Goal: Task Accomplishment & Management: Use online tool/utility

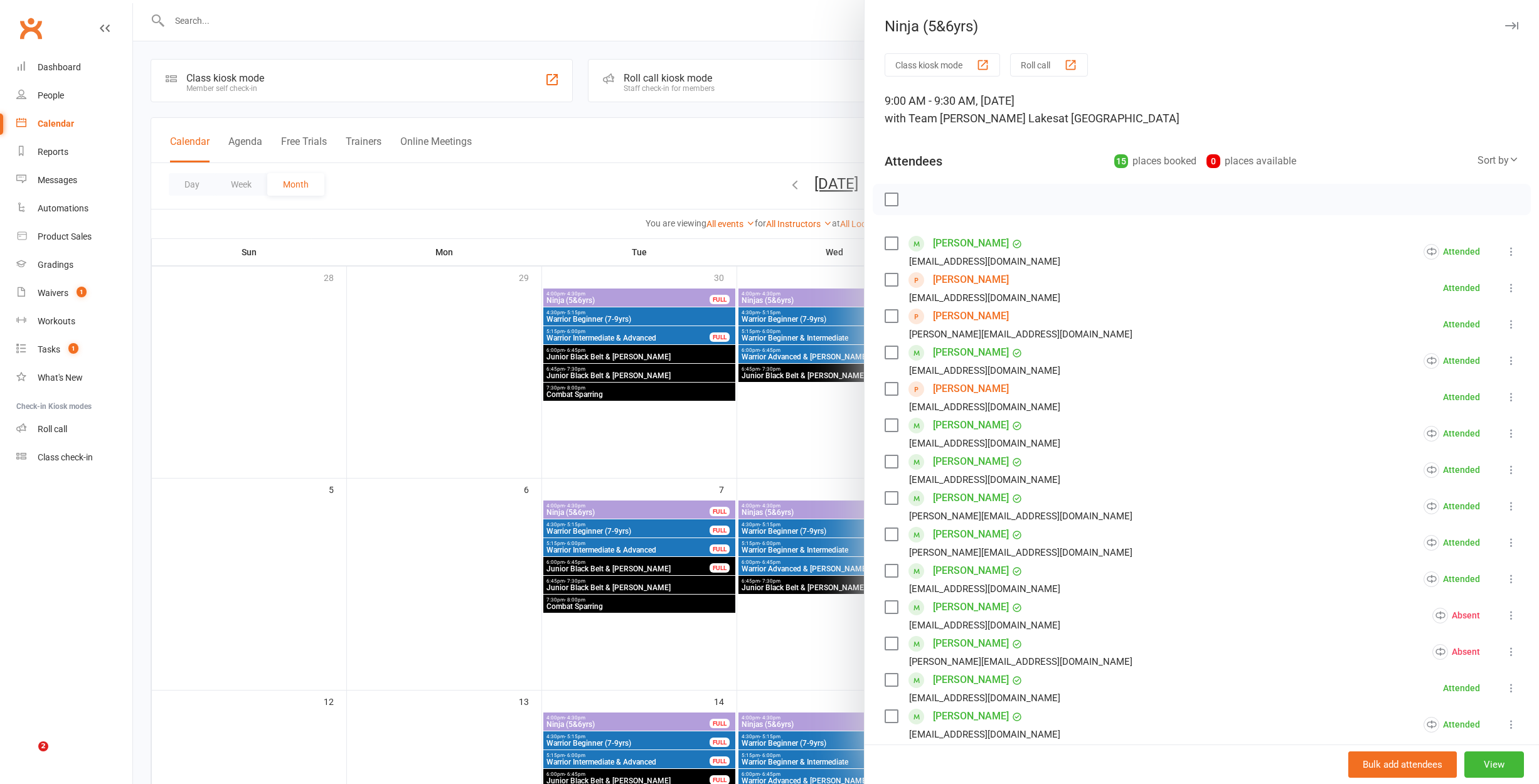
scroll to position [131, 0]
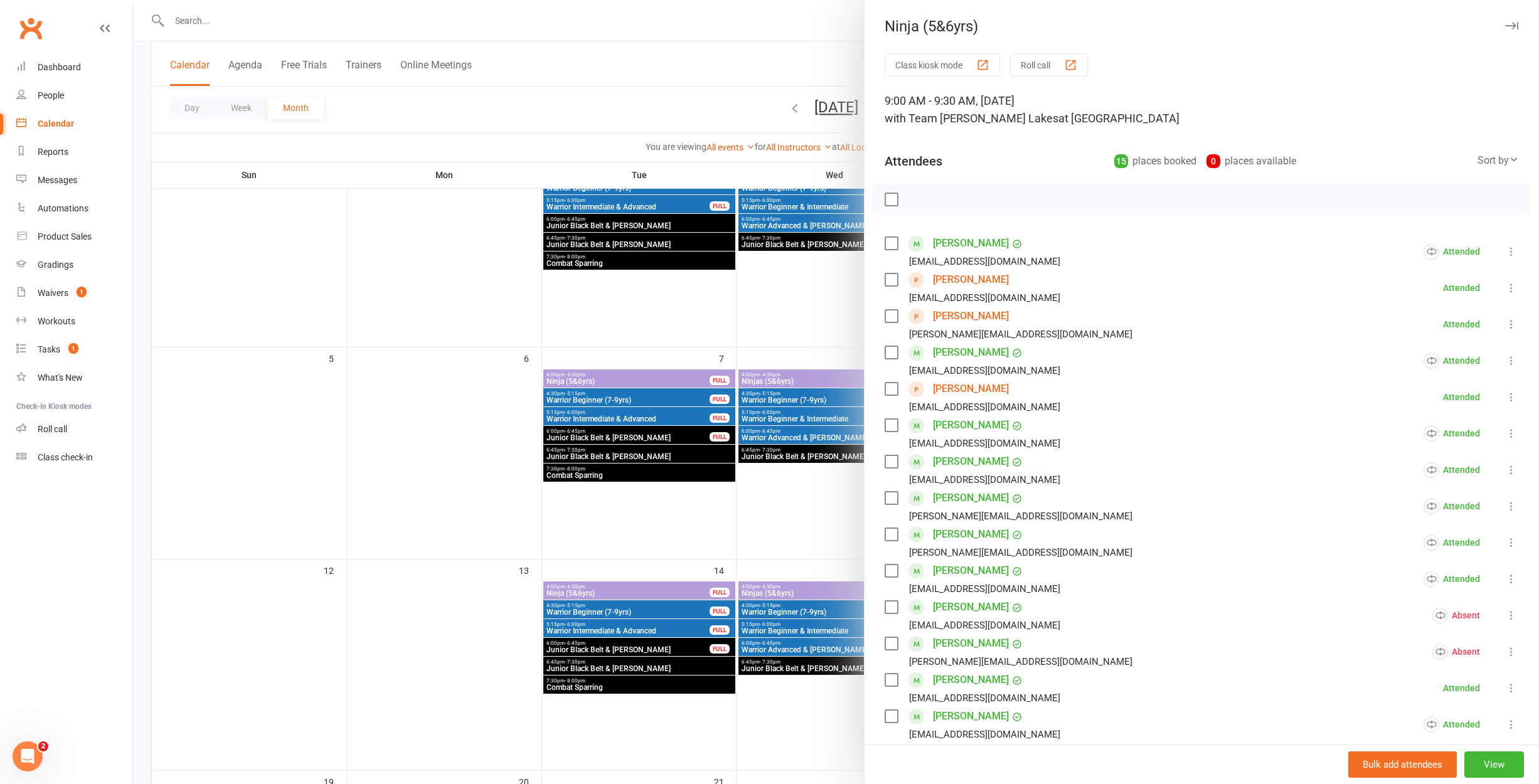
click at [738, 290] on div at bounding box center [836, 392] width 1406 height 784
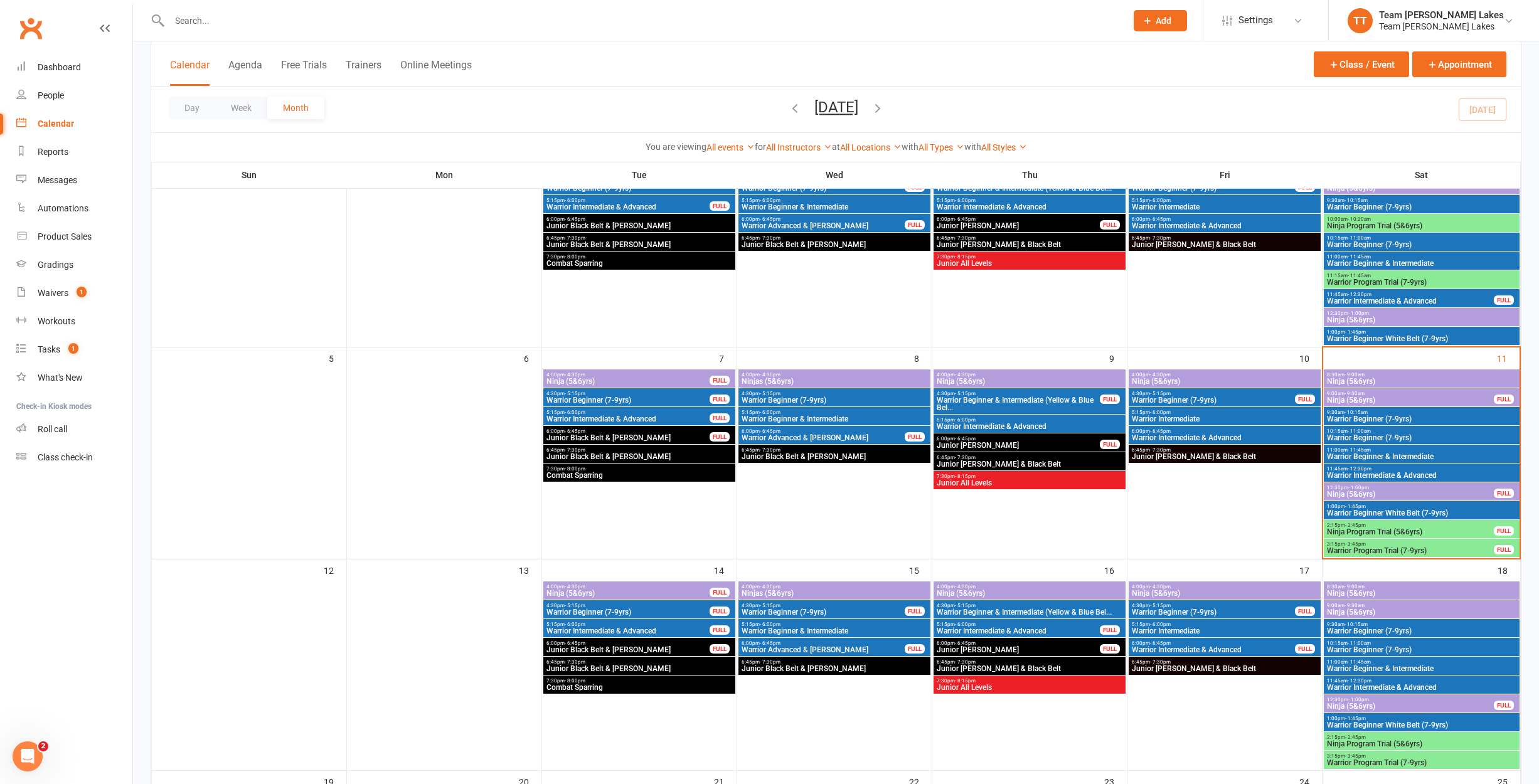
click at [1391, 547] on span "Warrior Program Trial (7-9yrs)" at bounding box center [1411, 550] width 168 height 7
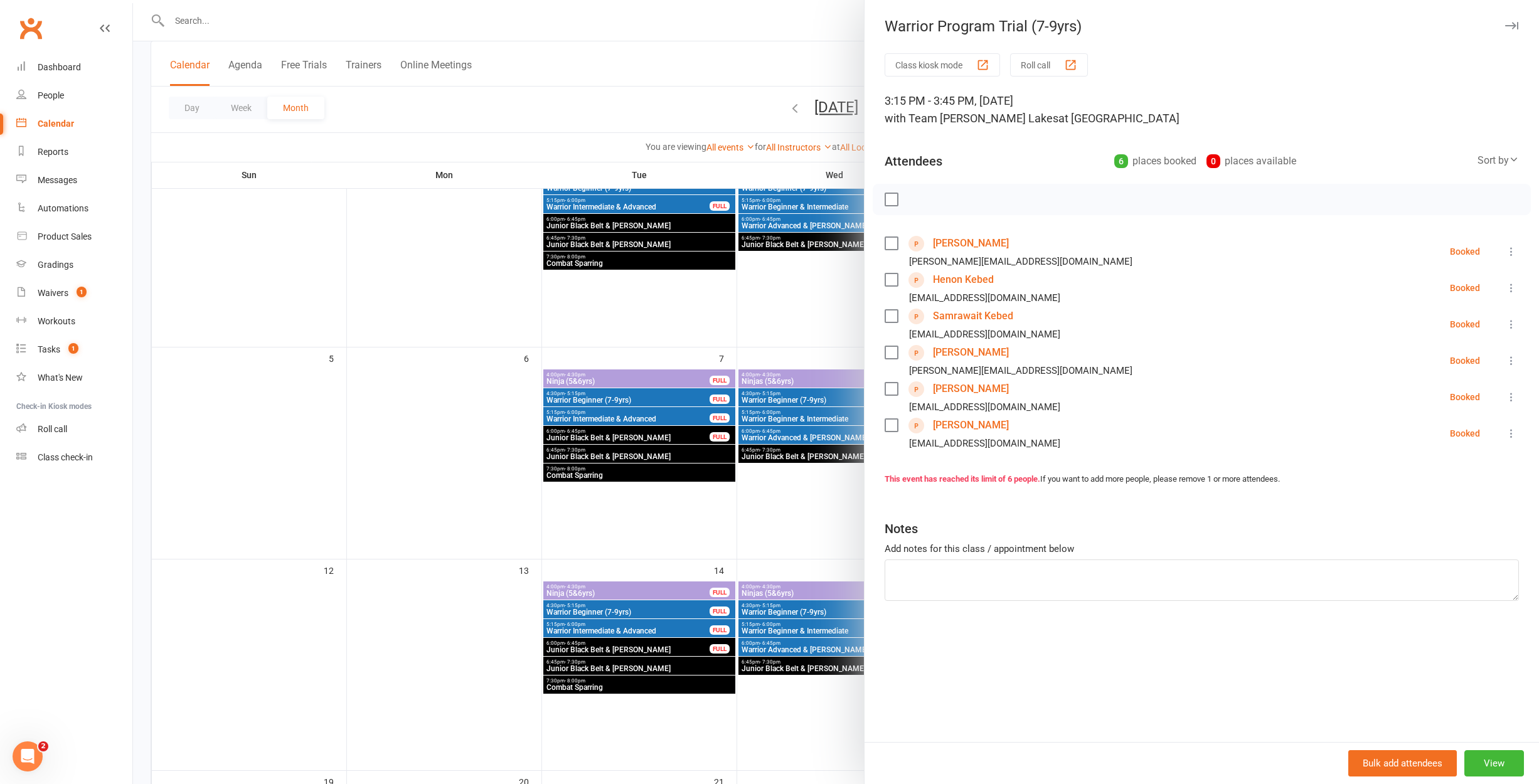
click at [1033, 56] on button "Roll call" at bounding box center [1049, 65] width 77 height 23
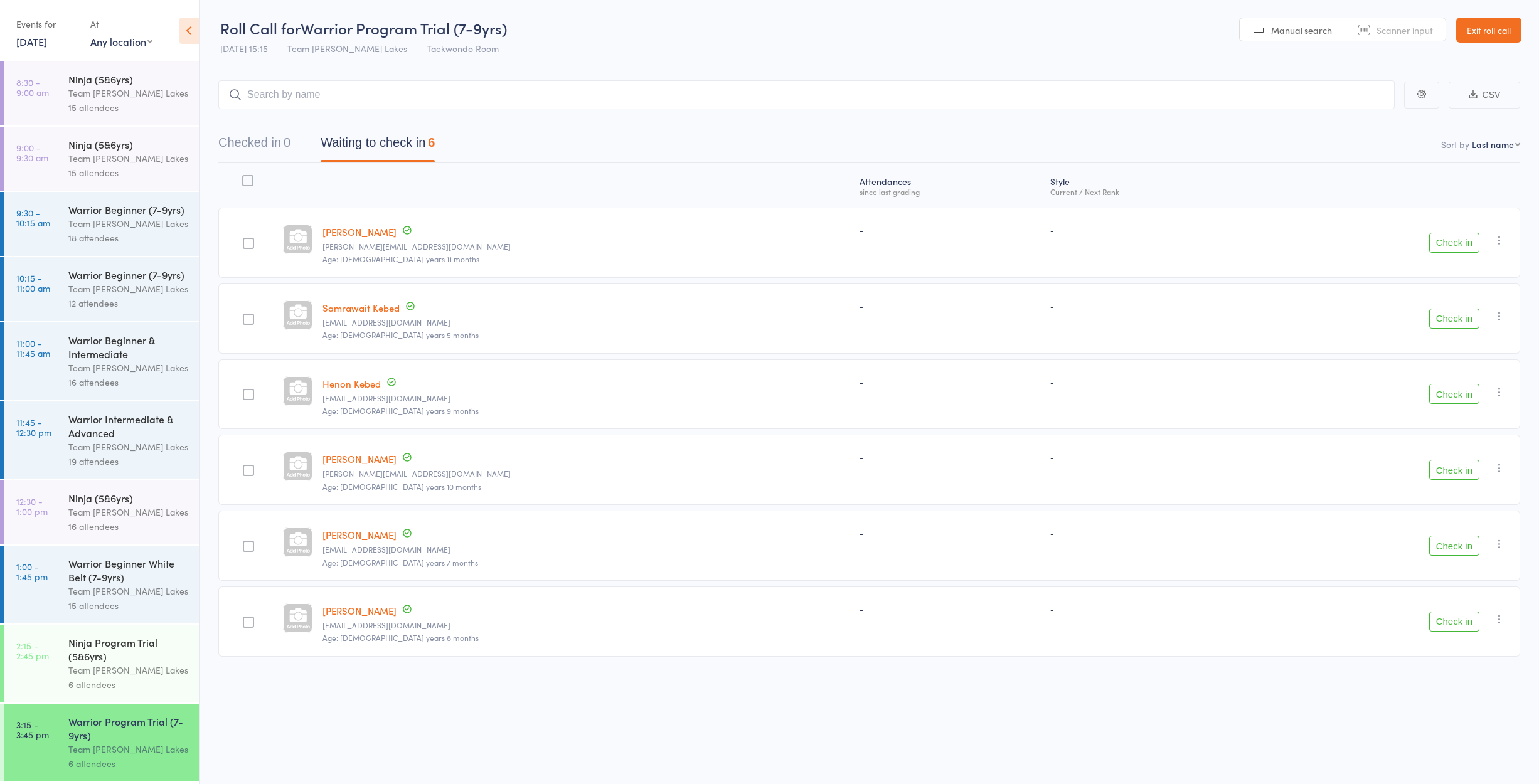
click at [1483, 34] on link "Exit roll call" at bounding box center [1489, 30] width 66 height 25
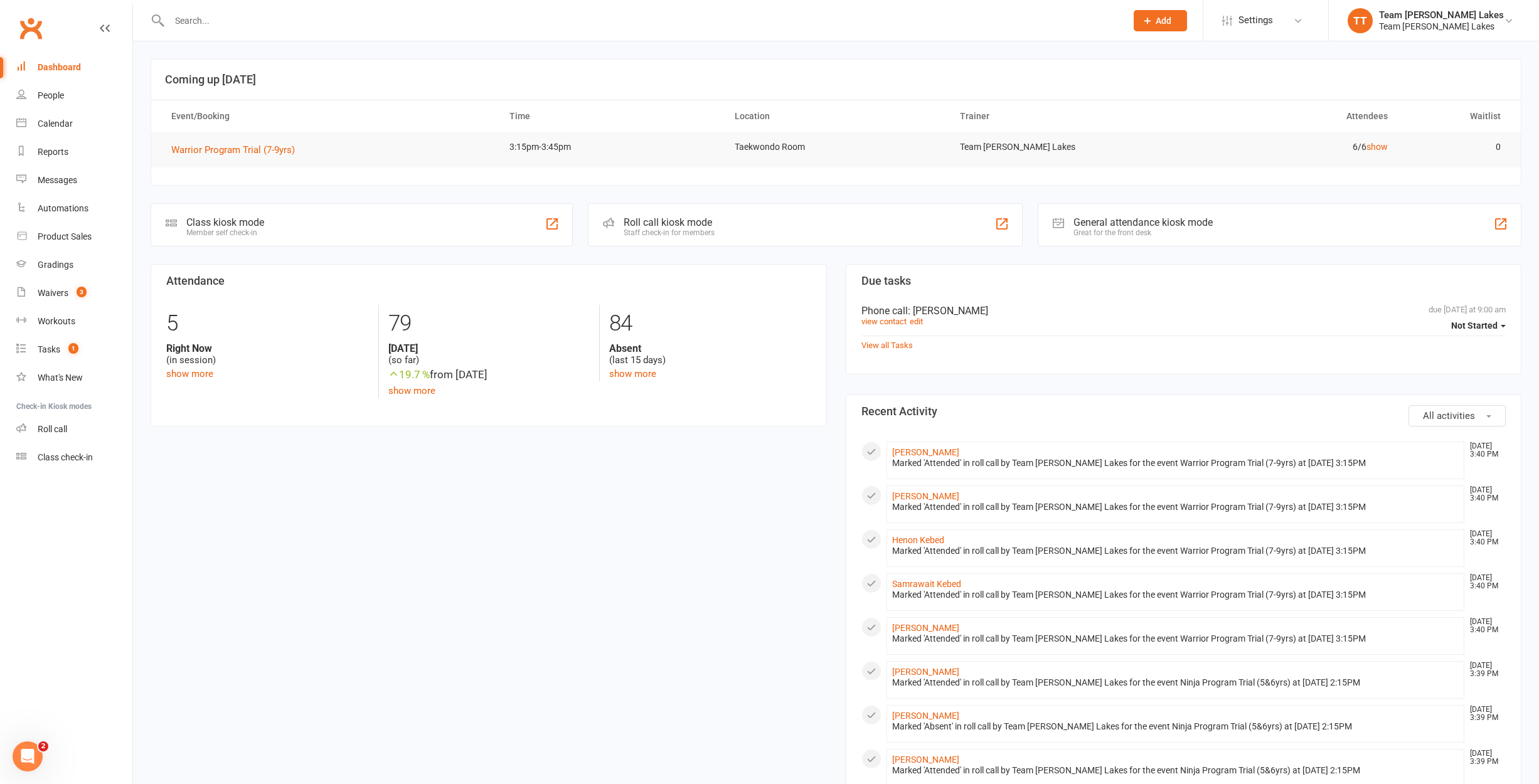
click at [54, 124] on div "Calendar" at bounding box center [55, 123] width 35 height 10
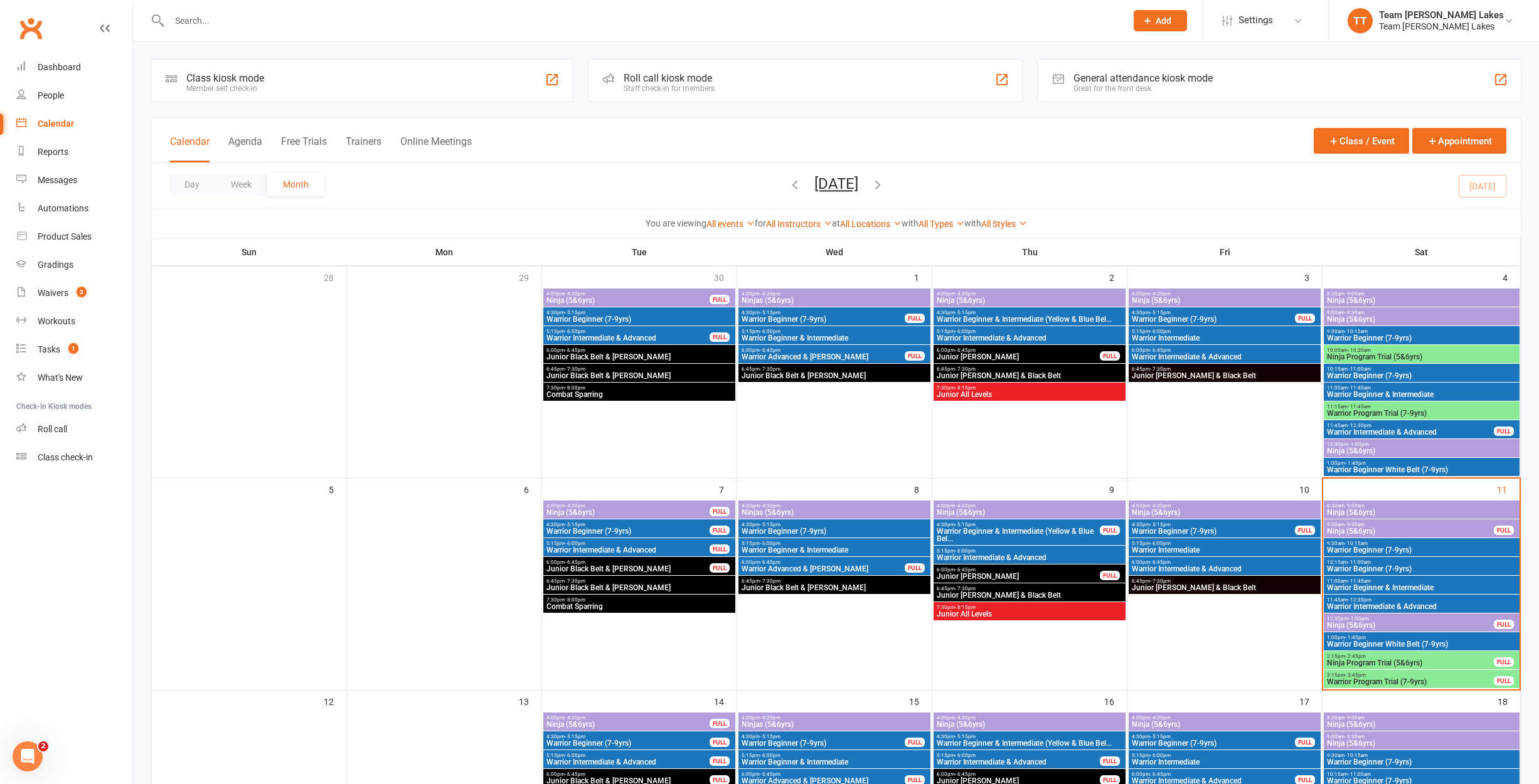
click at [1404, 642] on span "Warrior Beginner White Belt (7-9yrs)" at bounding box center [1422, 644] width 191 height 7
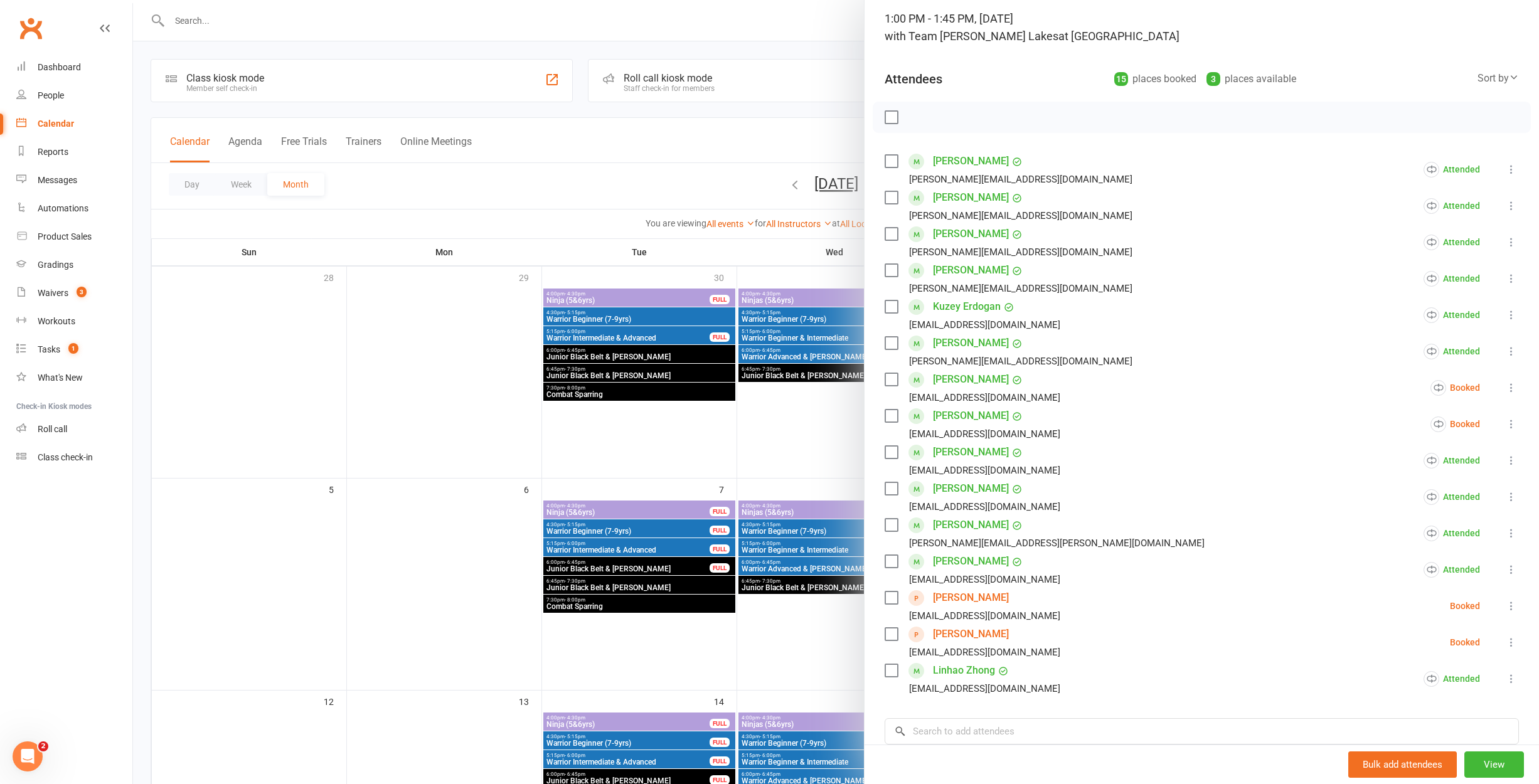
scroll to position [85, 0]
click at [834, 636] on div at bounding box center [836, 392] width 1406 height 784
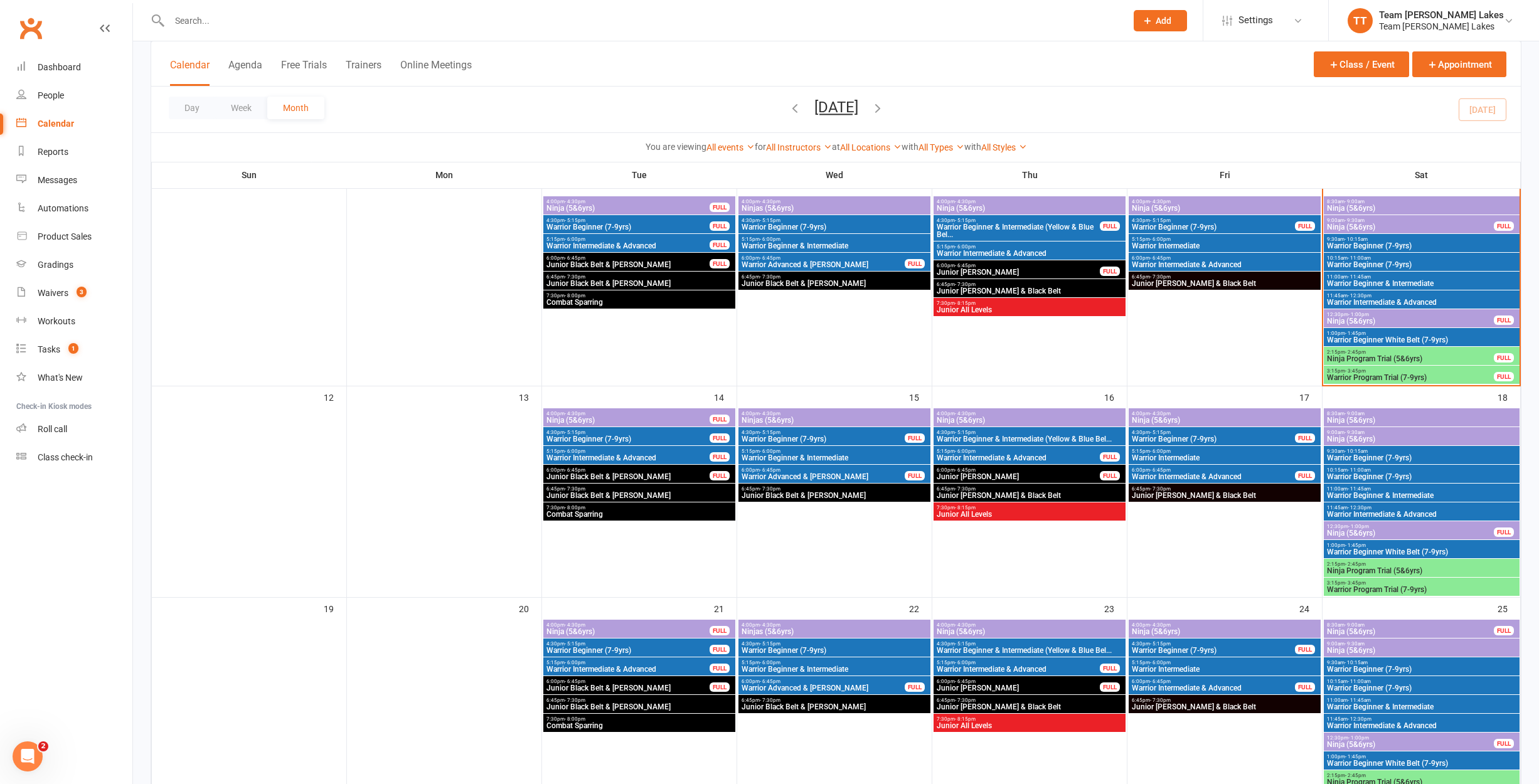
scroll to position [311, 0]
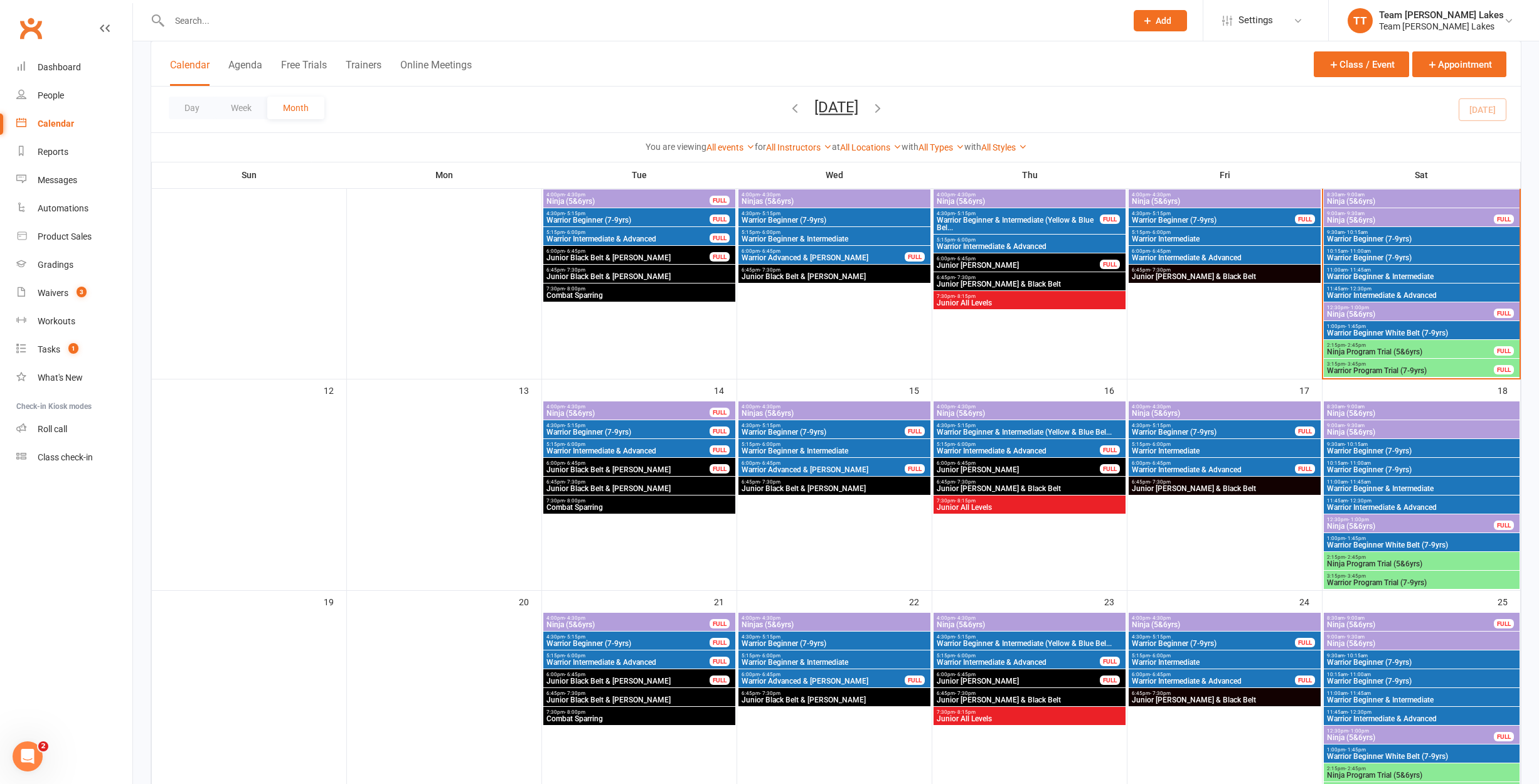
click at [1405, 539] on span "1:00pm - 1:45pm" at bounding box center [1422, 538] width 191 height 6
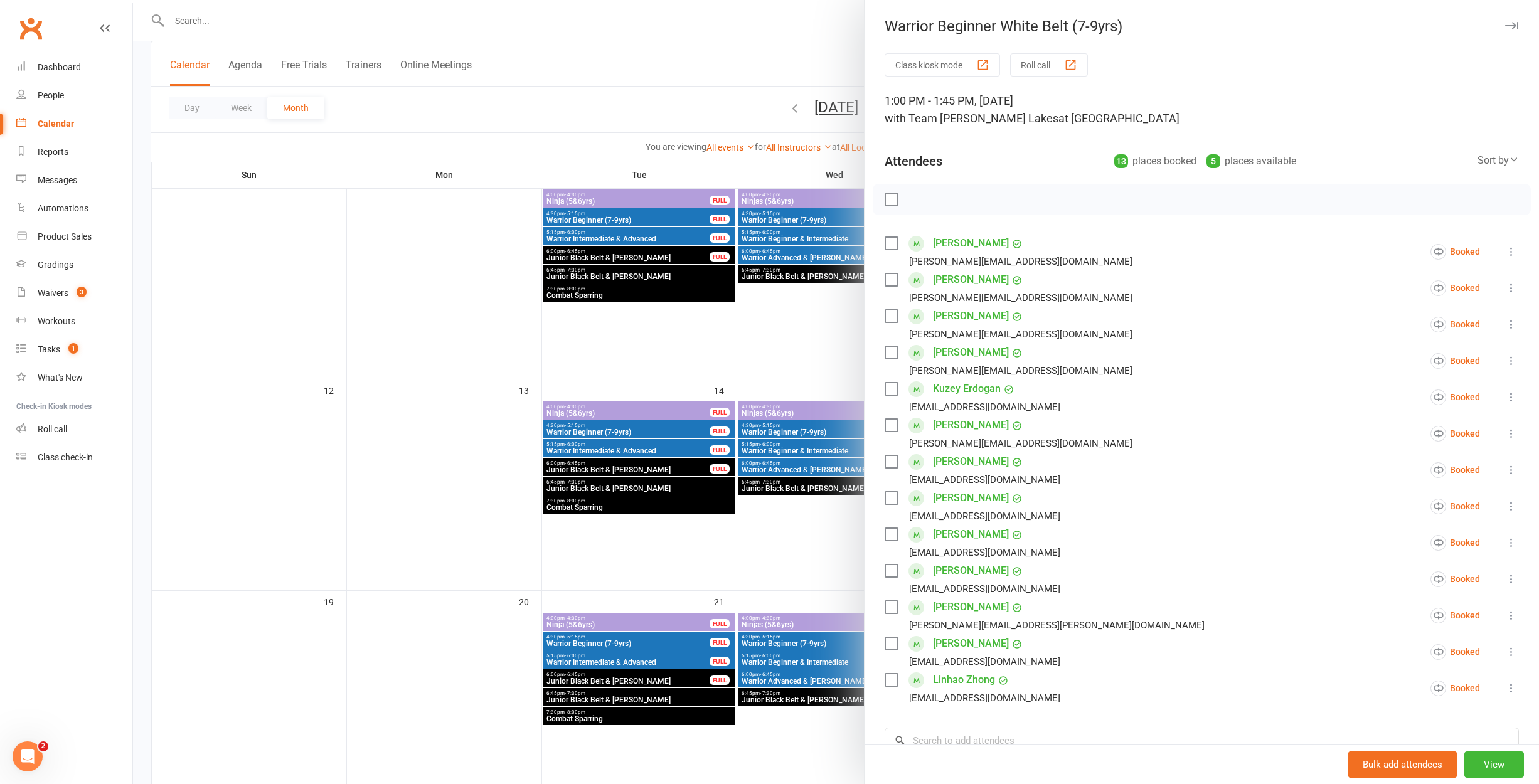
click at [613, 422] on div at bounding box center [836, 392] width 1406 height 784
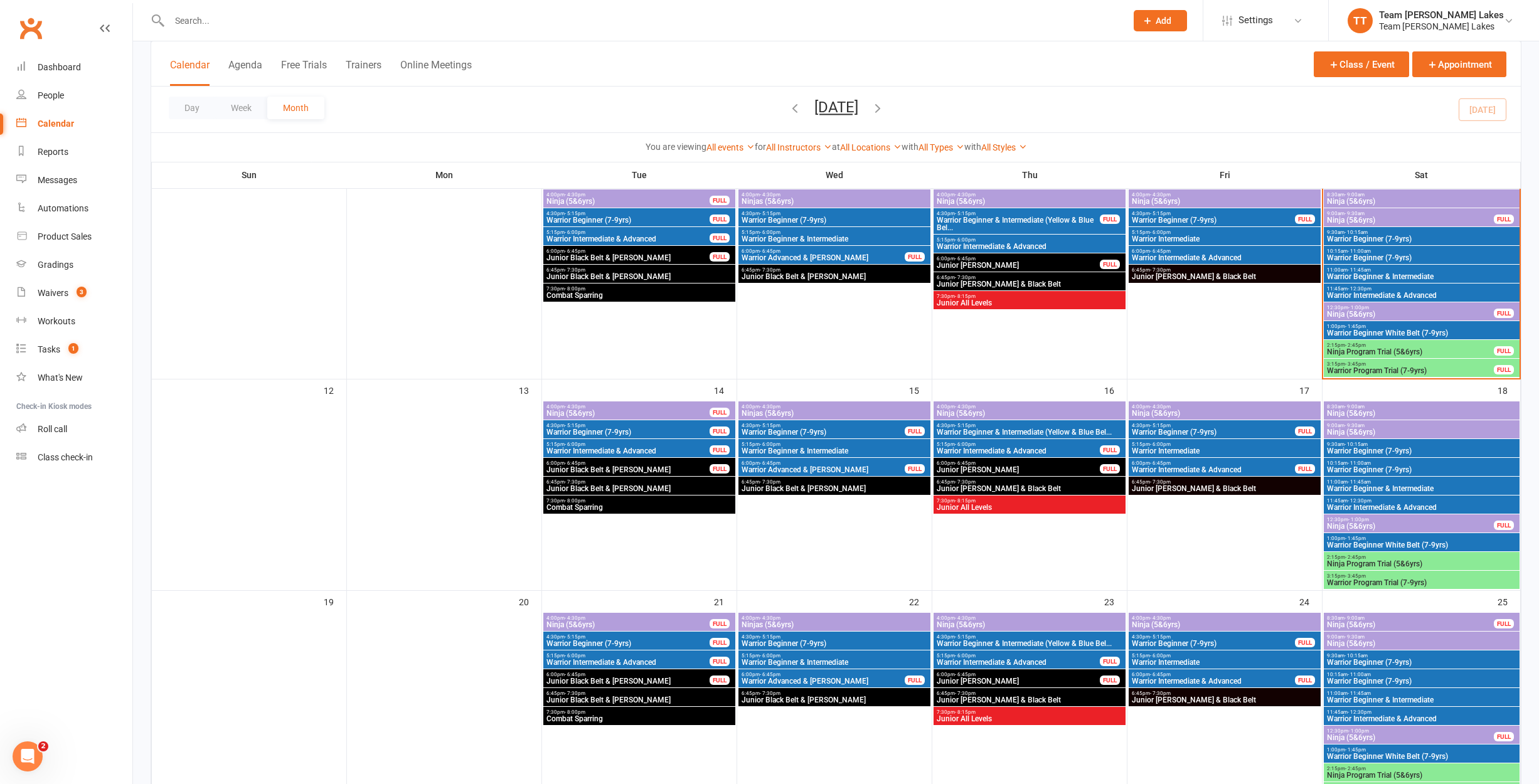
click at [1386, 470] on span "Warrior Beginner (7-9yrs)" at bounding box center [1422, 469] width 191 height 7
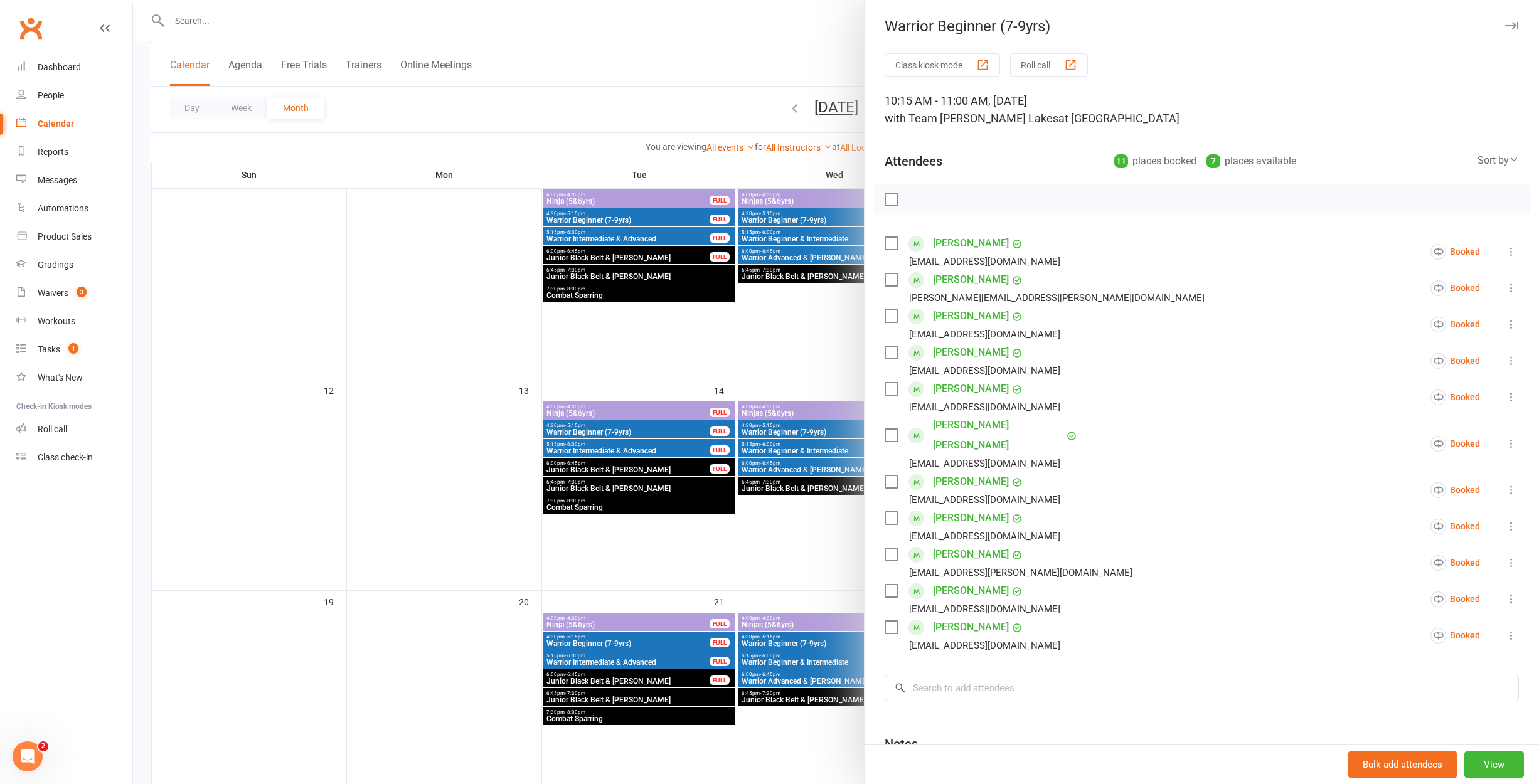
click at [851, 393] on div at bounding box center [836, 392] width 1406 height 784
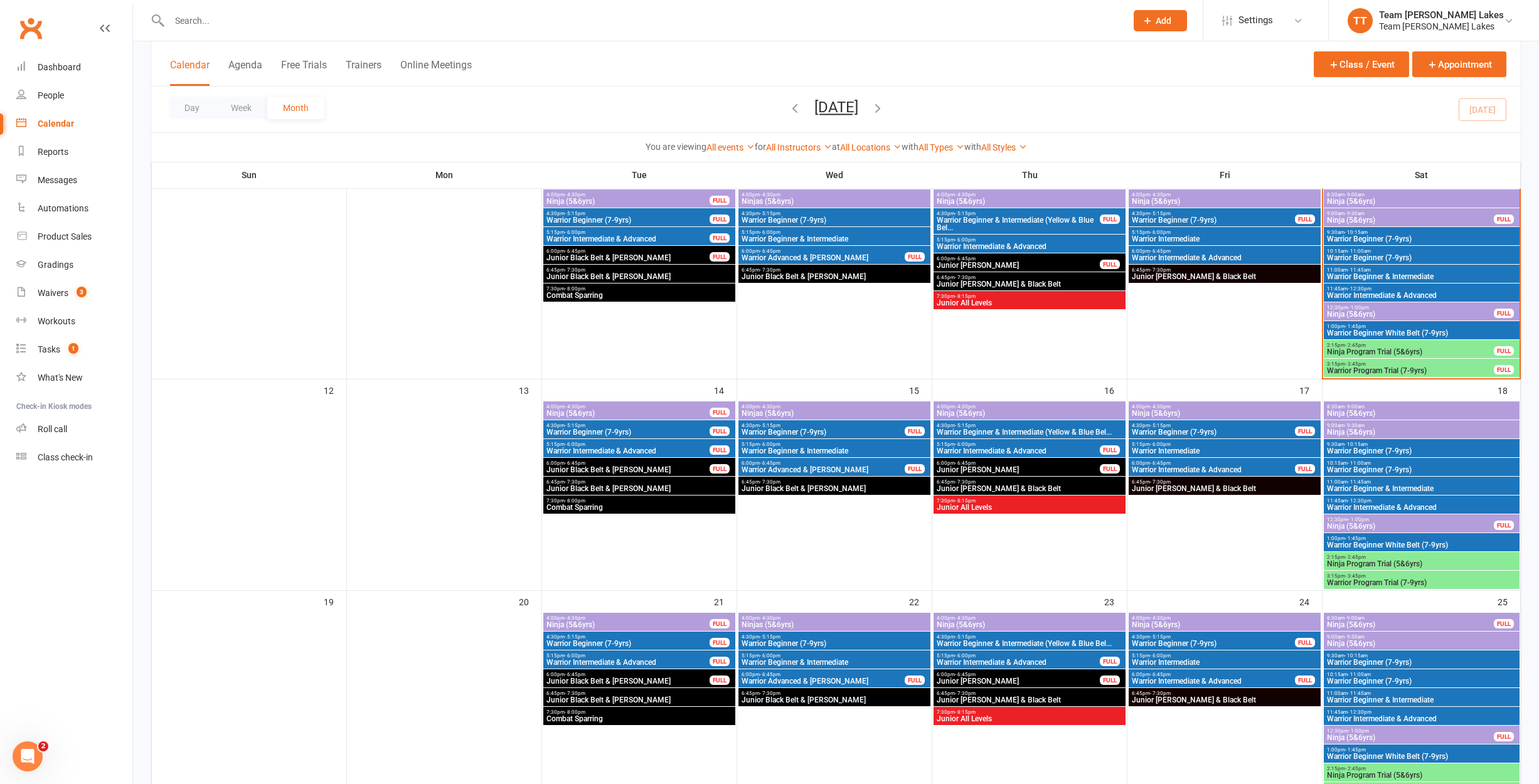
click at [1354, 466] on span "Warrior Beginner (7-9yrs)" at bounding box center [1422, 469] width 191 height 7
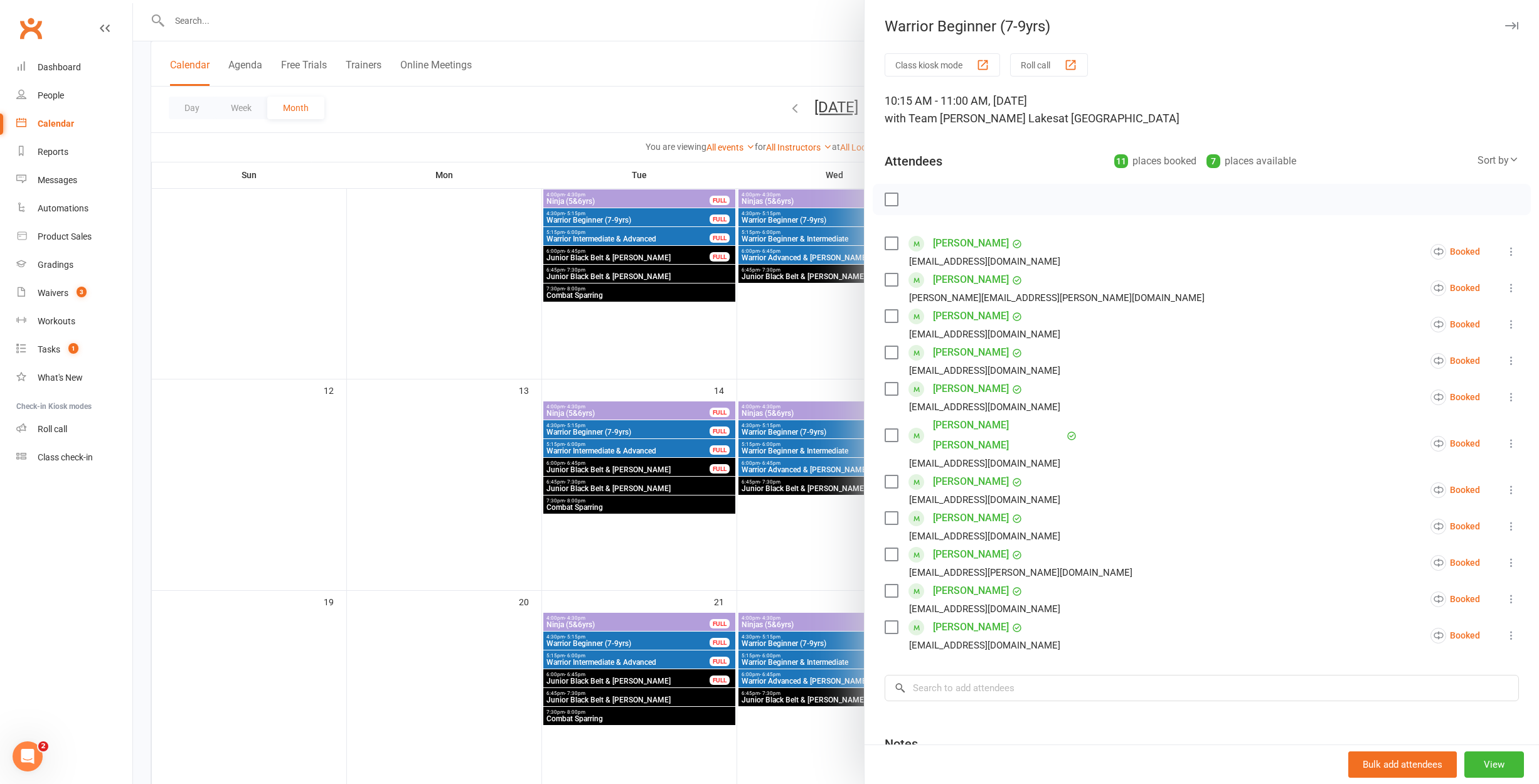
click at [846, 398] on div at bounding box center [836, 392] width 1406 height 784
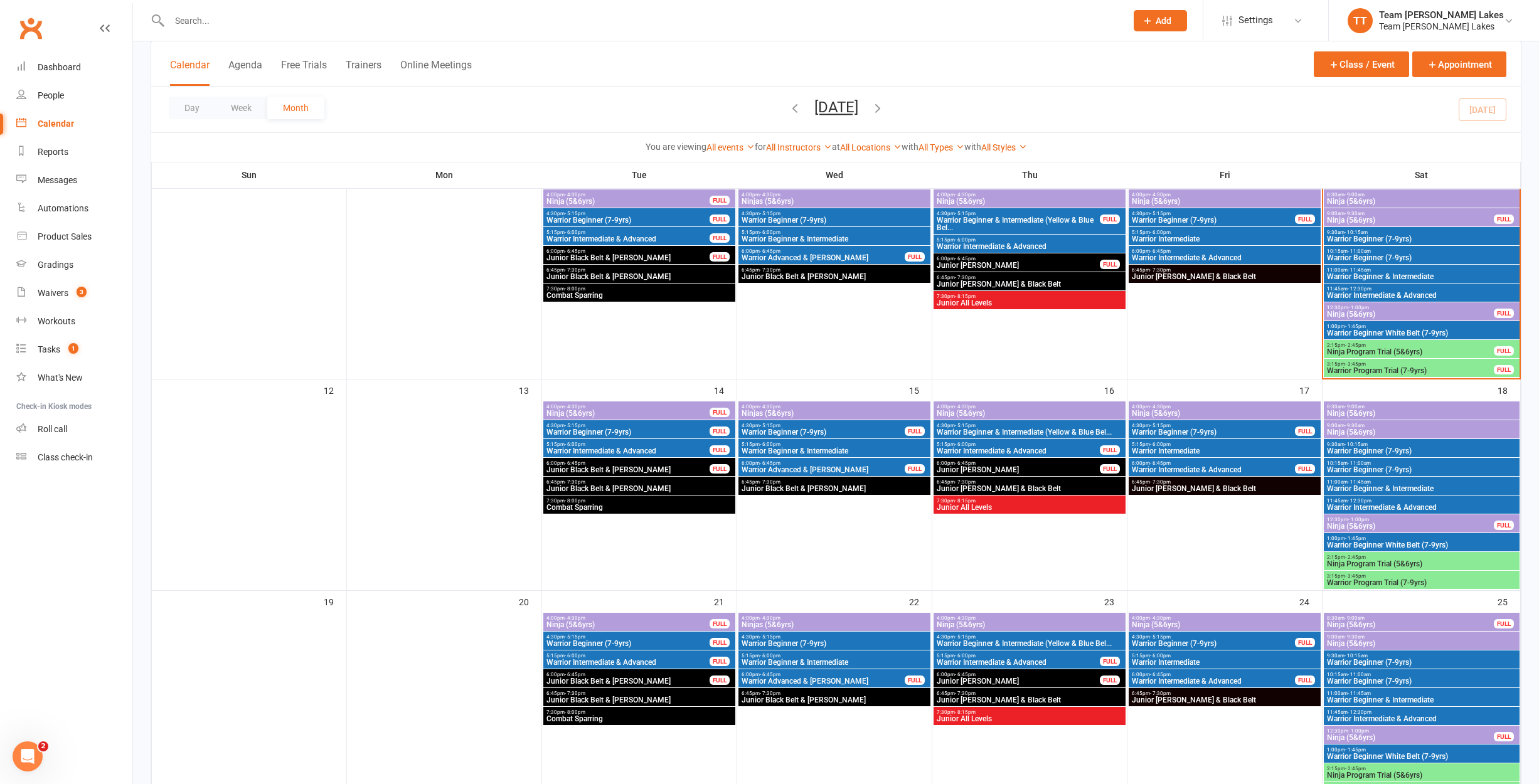
click at [1374, 449] on span "Warrior Beginner (7-9yrs)" at bounding box center [1422, 451] width 191 height 7
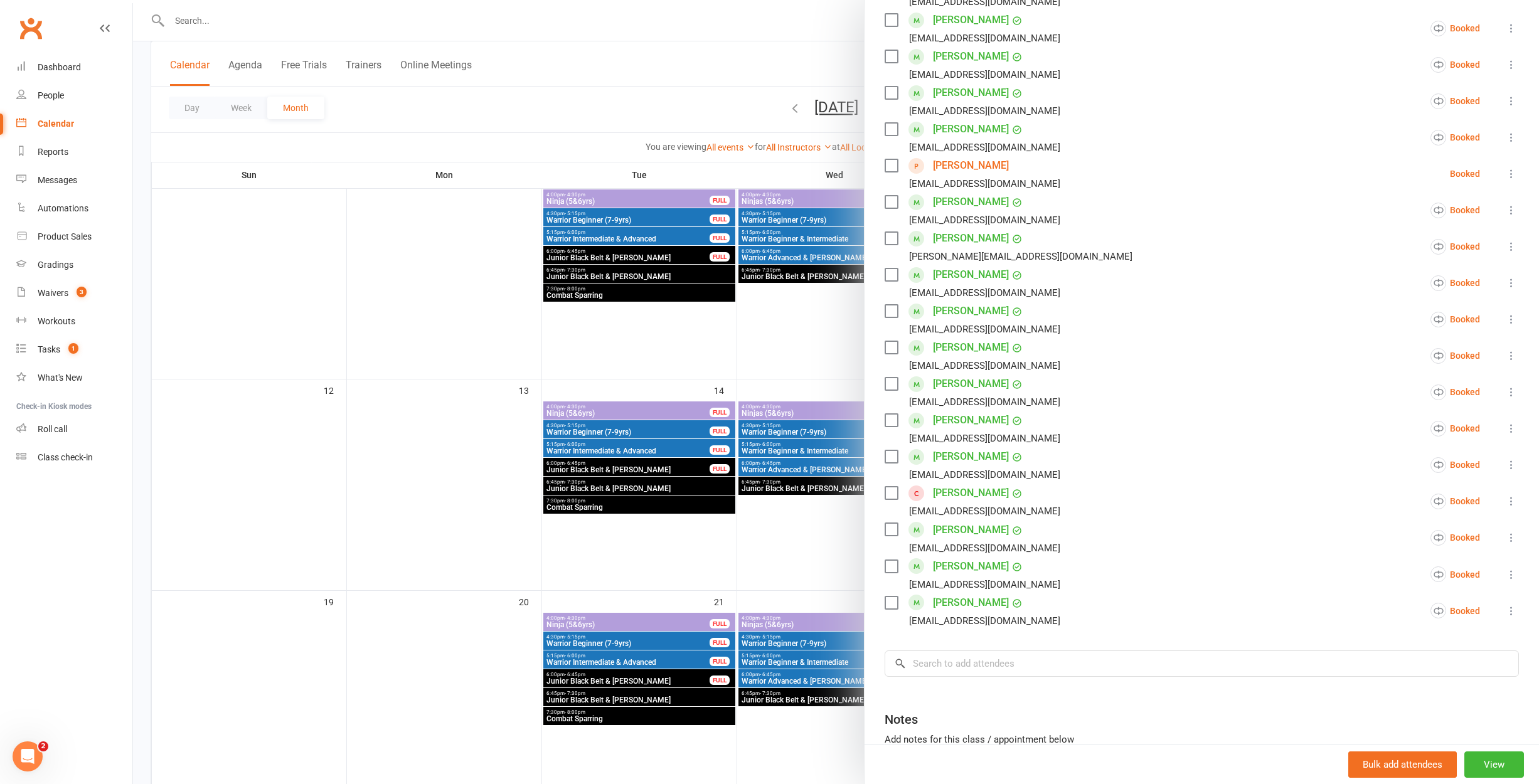
scroll to position [262, 0]
click at [811, 425] on div at bounding box center [836, 392] width 1406 height 784
